Goal: Task Accomplishment & Management: Use online tool/utility

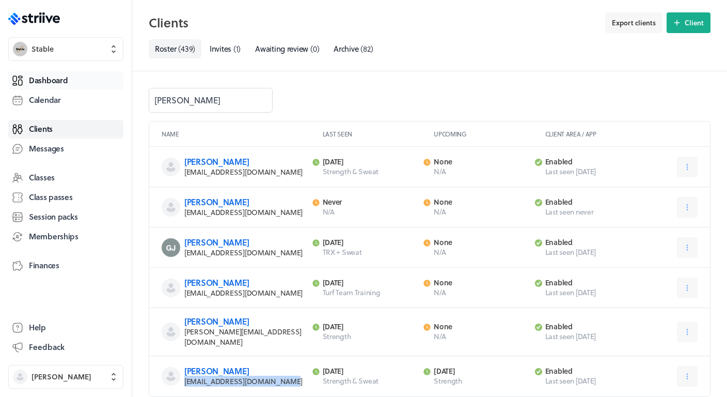
click at [73, 77] on link "Dashboard" at bounding box center [65, 80] width 115 height 19
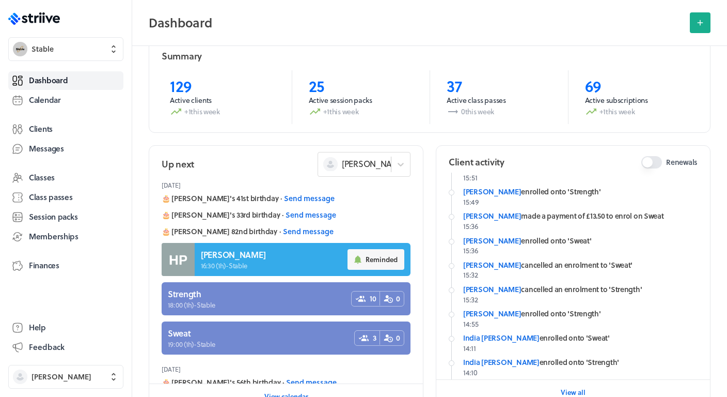
scroll to position [67, 0]
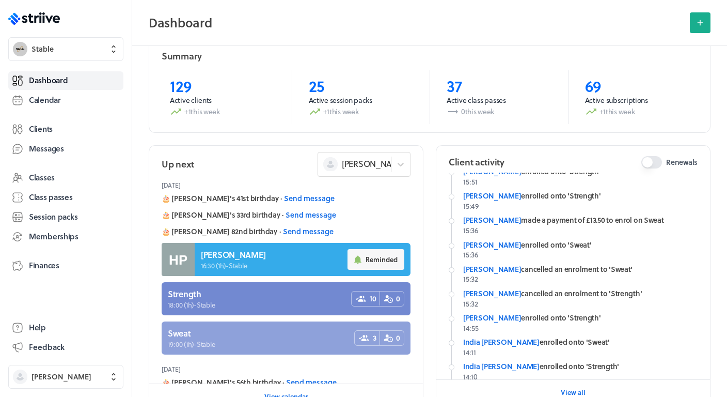
click at [324, 332] on link at bounding box center [286, 337] width 249 height 33
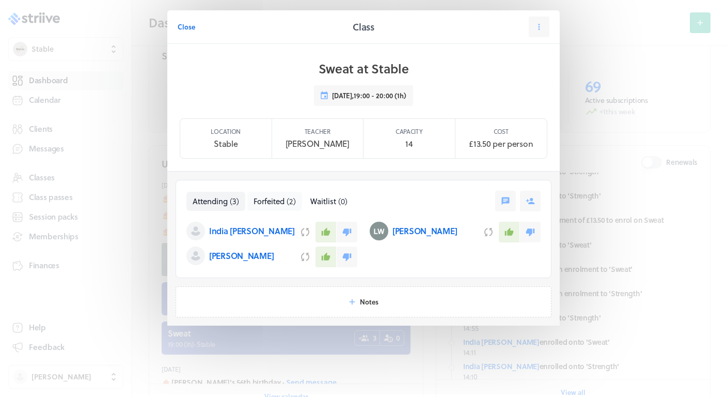
click at [283, 195] on span "Forfeited" at bounding box center [269, 200] width 31 height 11
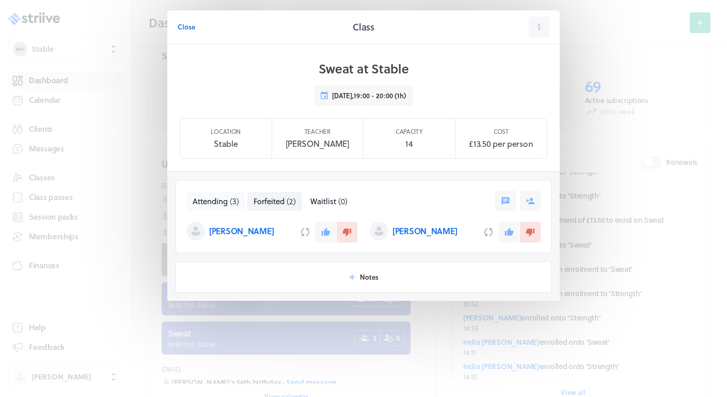
click at [218, 199] on span "Attending" at bounding box center [210, 200] width 35 height 11
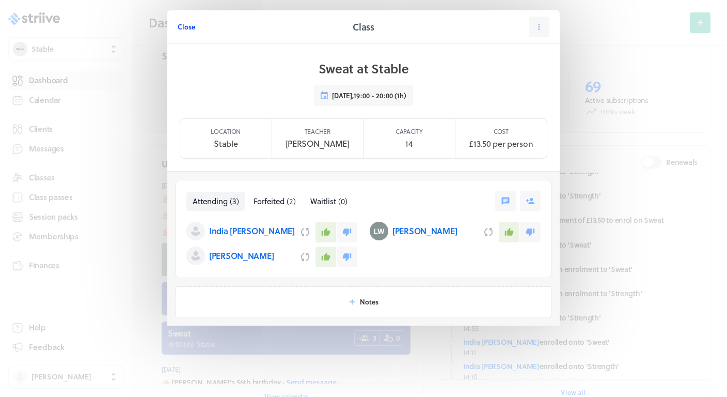
click at [190, 26] on span "Close" at bounding box center [187, 26] width 18 height 9
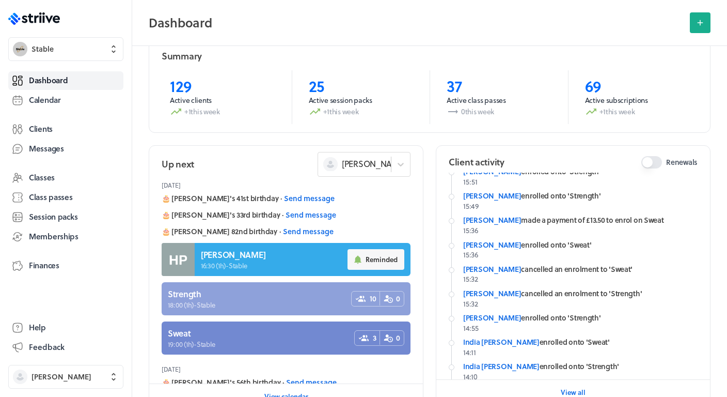
click at [258, 293] on link at bounding box center [286, 298] width 249 height 33
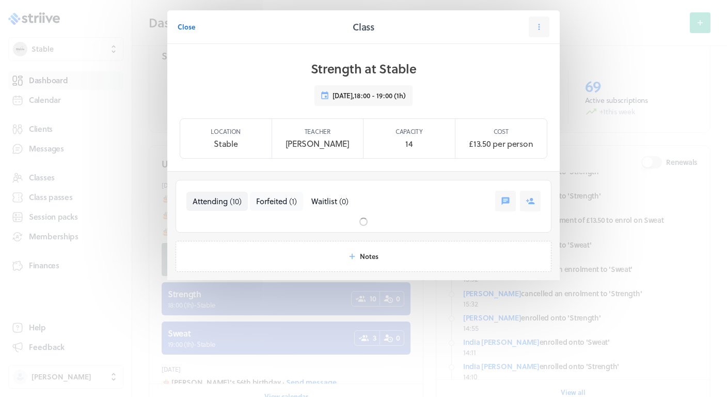
click at [273, 202] on span "Forfeited" at bounding box center [271, 200] width 31 height 11
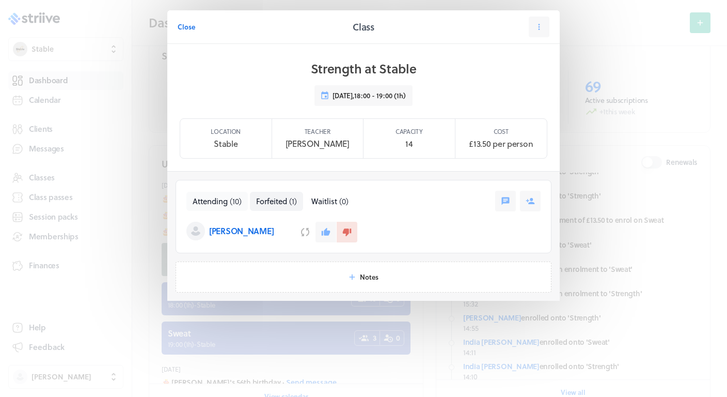
click at [207, 198] on span "Attending" at bounding box center [210, 200] width 35 height 11
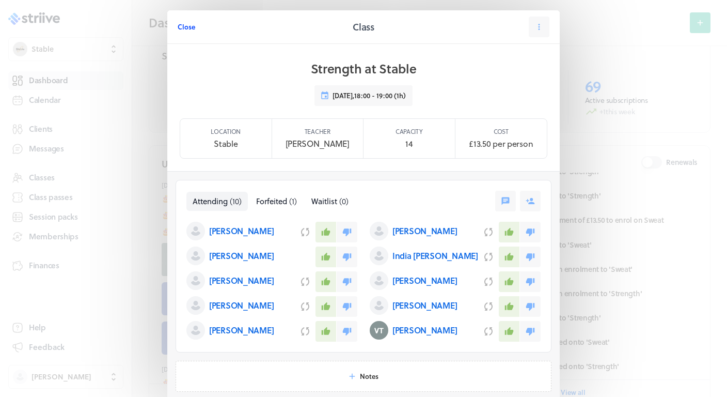
click at [185, 29] on span "Close" at bounding box center [187, 26] width 18 height 9
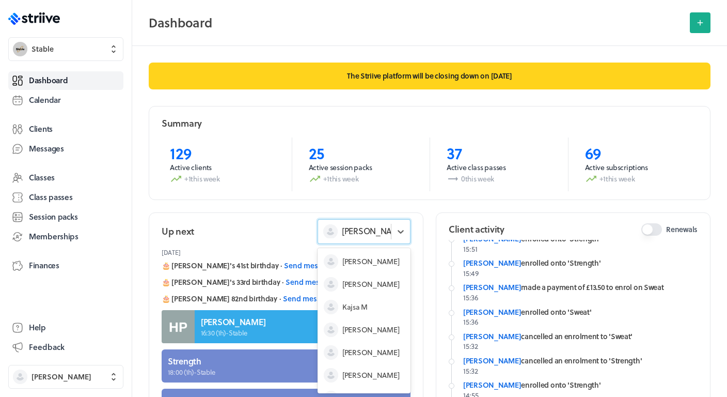
scroll to position [8, 0]
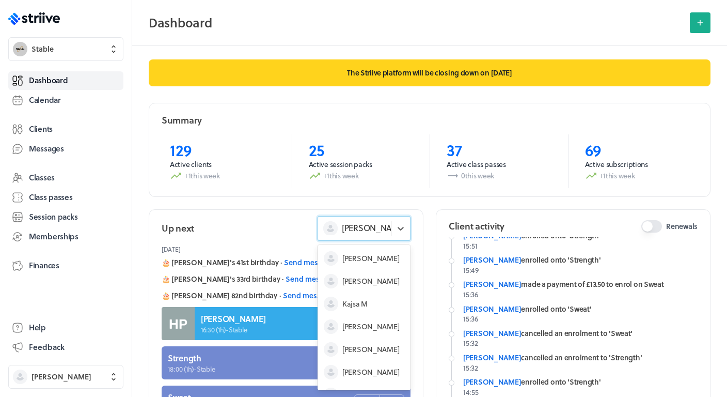
click at [366, 233] on span "[PERSON_NAME]" at bounding box center [374, 227] width 64 height 11
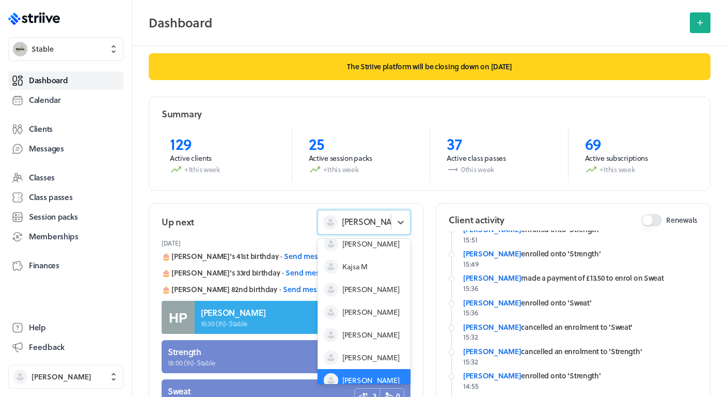
scroll to position [10, 0]
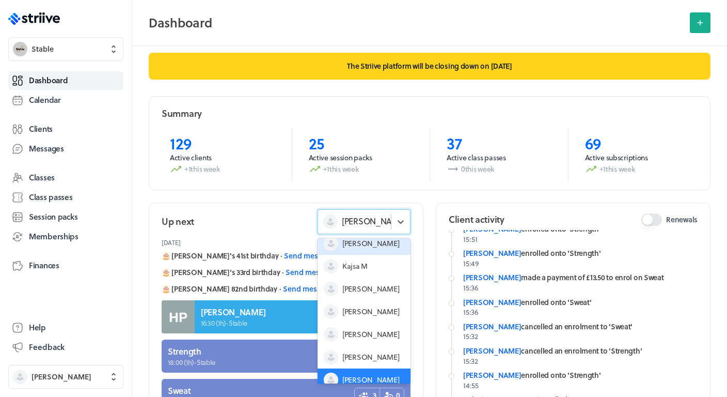
click at [359, 246] on span "[PERSON_NAME]" at bounding box center [370, 243] width 57 height 10
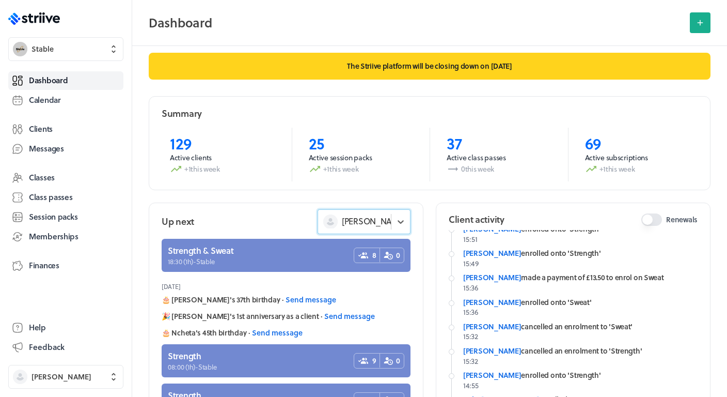
scroll to position [144, 0]
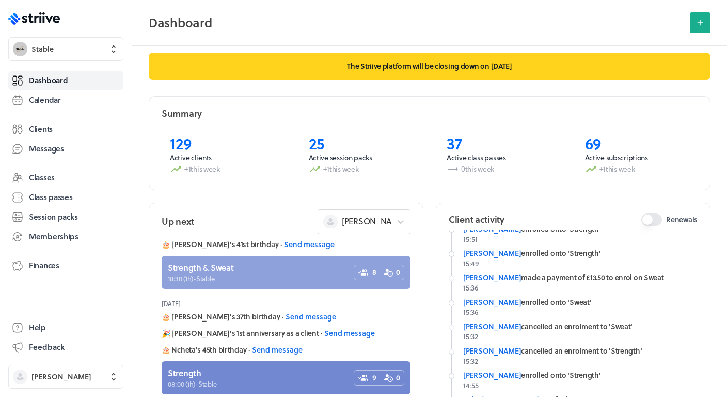
click at [290, 269] on link at bounding box center [286, 272] width 249 height 33
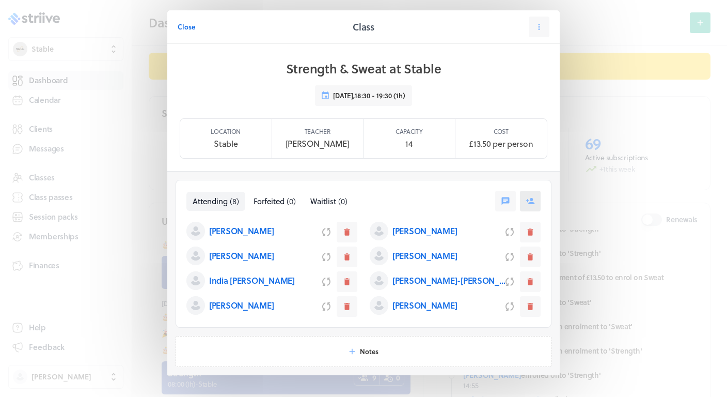
click at [531, 200] on icon at bounding box center [530, 201] width 9 height 6
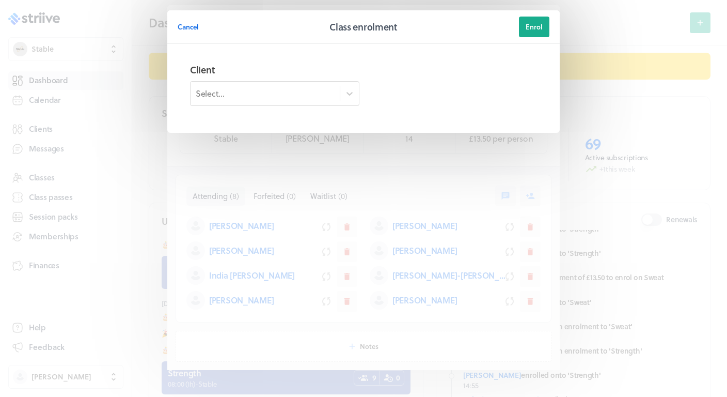
click at [297, 101] on div "Select..." at bounding box center [265, 94] width 149 height 18
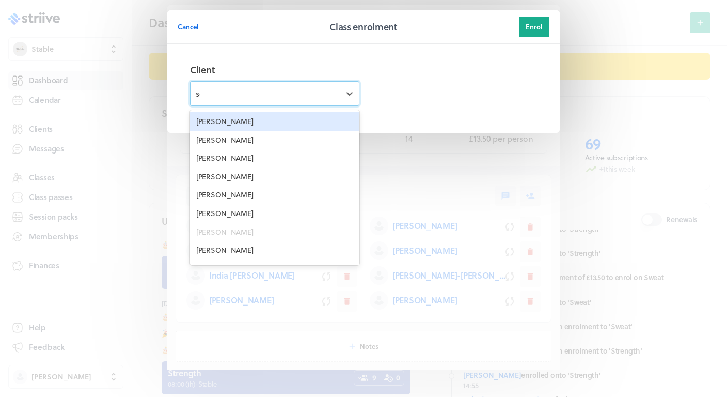
type input "sop"
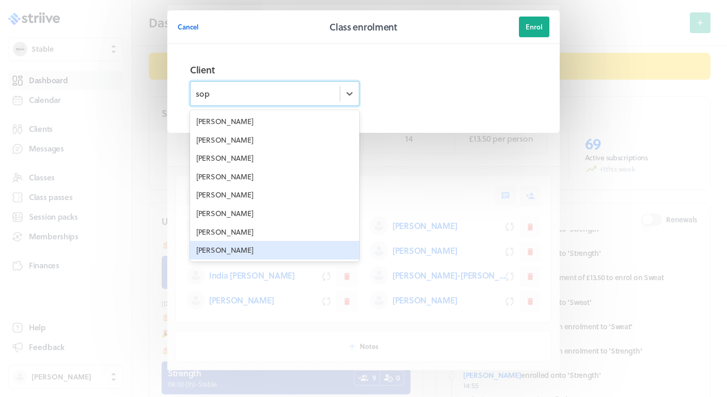
click at [230, 244] on div "[PERSON_NAME]" at bounding box center [274, 250] width 169 height 19
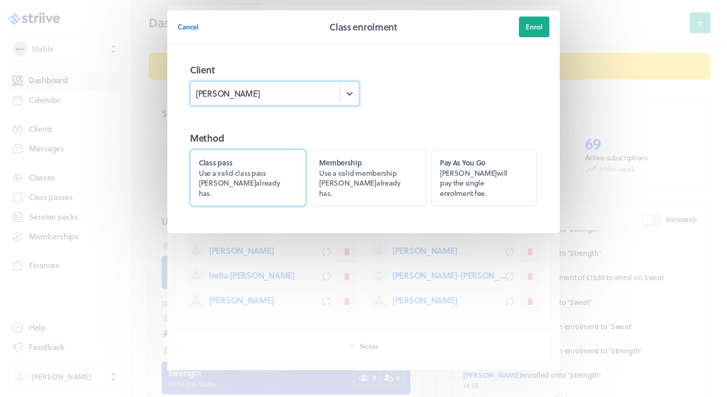
click at [269, 178] on label "Class pass Use a valid class pass [PERSON_NAME] already has." at bounding box center [248, 177] width 116 height 57
click at [0, 0] on input "Class pass Use a valid class pass [PERSON_NAME] already has." at bounding box center [0, 0] width 0 height 0
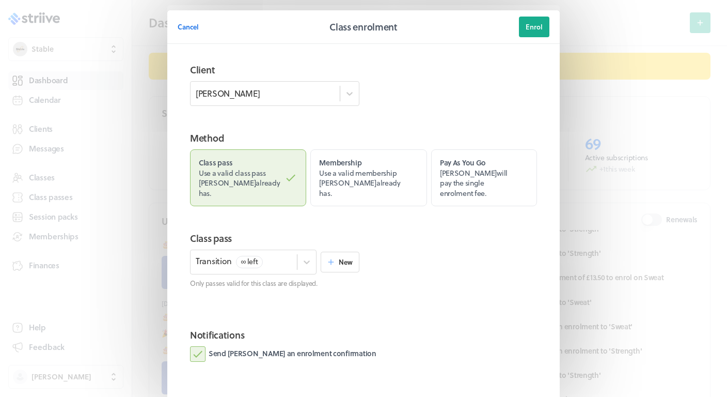
click at [268, 346] on label "Send [PERSON_NAME] an enrolment confirmation" at bounding box center [283, 353] width 186 height 15
click at [0, 0] on input "Send [PERSON_NAME] an enrolment confirmation" at bounding box center [0, 0] width 0 height 0
click at [532, 30] on span "Enrol" at bounding box center [534, 26] width 17 height 9
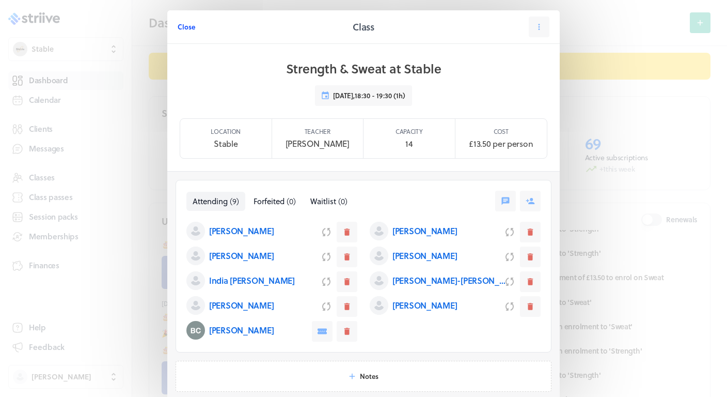
click at [186, 28] on span "Close" at bounding box center [187, 26] width 18 height 9
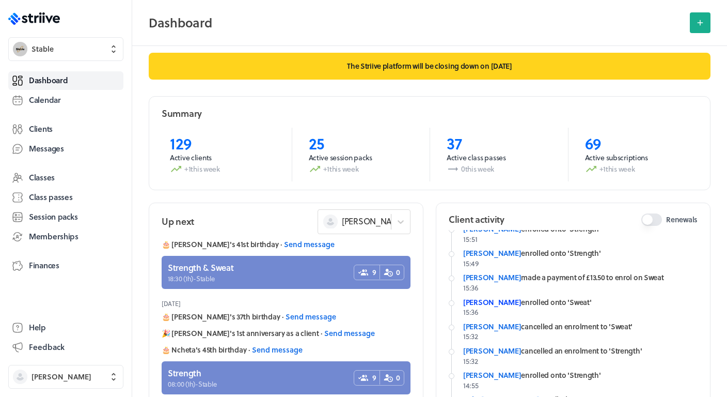
click at [481, 298] on link "[PERSON_NAME]" at bounding box center [492, 301] width 58 height 11
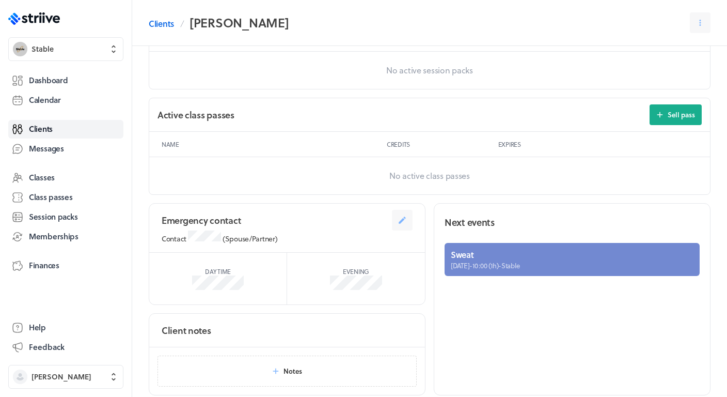
scroll to position [163, 0]
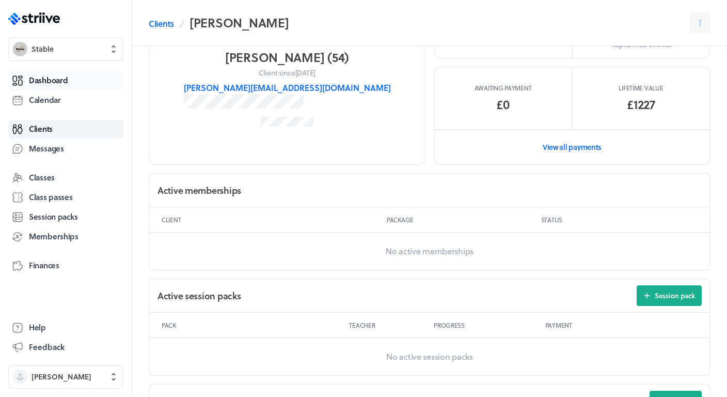
click at [64, 82] on span "Dashboard" at bounding box center [48, 80] width 39 height 11
